Goal: Information Seeking & Learning: Learn about a topic

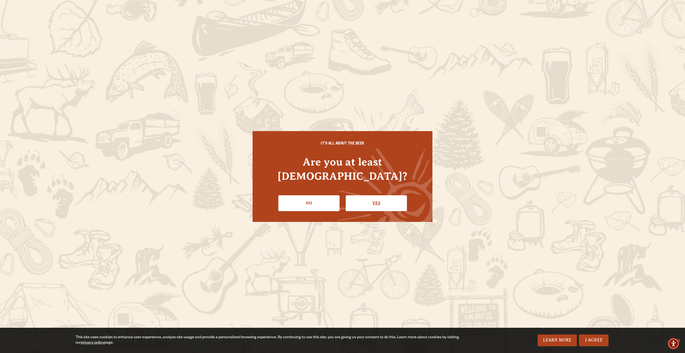
click at [368, 196] on link "Yes" at bounding box center [376, 203] width 61 height 16
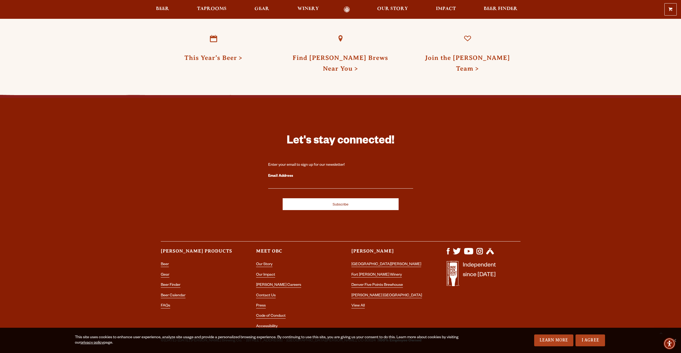
scroll to position [1563, 0]
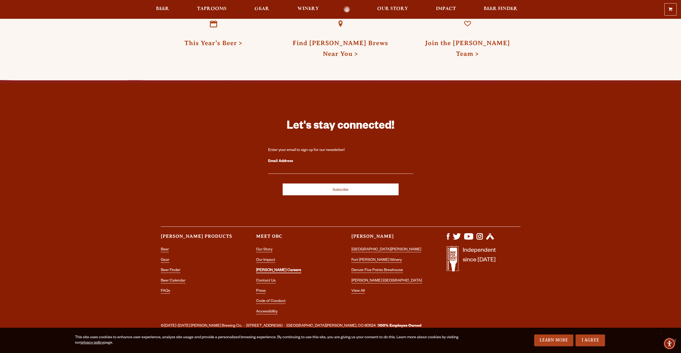
click at [266, 268] on link "[PERSON_NAME] Careers" at bounding box center [278, 270] width 45 height 5
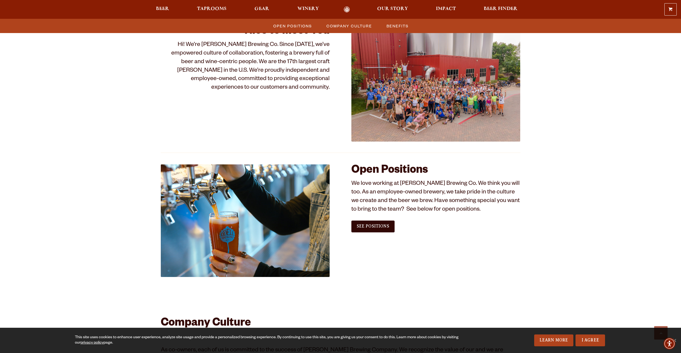
scroll to position [188, 0]
click at [363, 225] on span "See Positions" at bounding box center [373, 225] width 32 height 5
drag, startPoint x: 368, startPoint y: 220, endPoint x: 383, endPoint y: 228, distance: 17.5
click at [345, 236] on div "Nice to Meet You Hi! We’re [PERSON_NAME] Brewing Co. Since [DATE], we’ve empowe…" at bounding box center [341, 348] width 360 height 669
